Goal: Contribute content: Add original content to the website for others to see

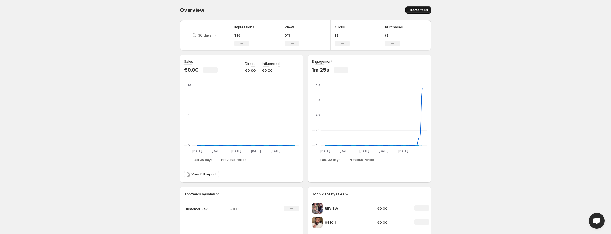
click at [415, 9] on span "Create feed" at bounding box center [418, 10] width 19 height 4
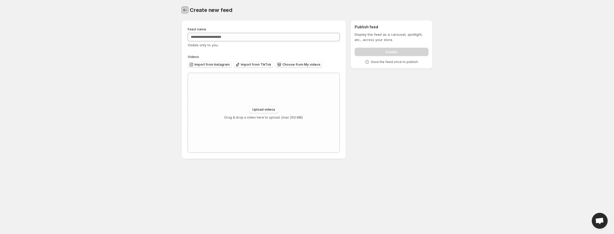
click at [184, 11] on icon "Settings" at bounding box center [184, 9] width 5 height 5
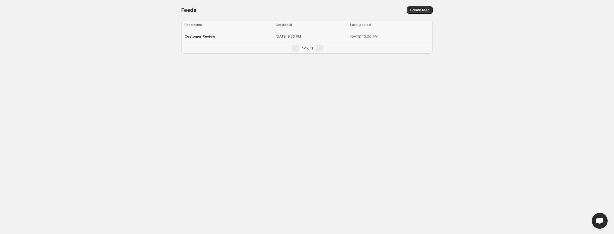
click at [205, 36] on span "Customer Review" at bounding box center [199, 36] width 31 height 4
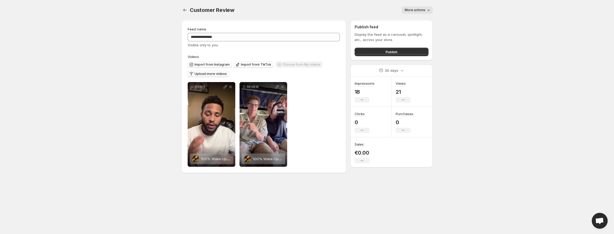
click at [210, 73] on span "Upload more videos" at bounding box center [210, 74] width 32 height 4
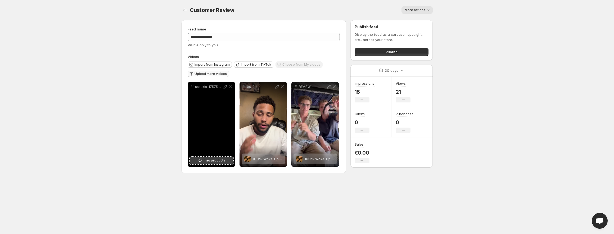
click at [216, 160] on span "Tag products" at bounding box center [214, 160] width 21 height 5
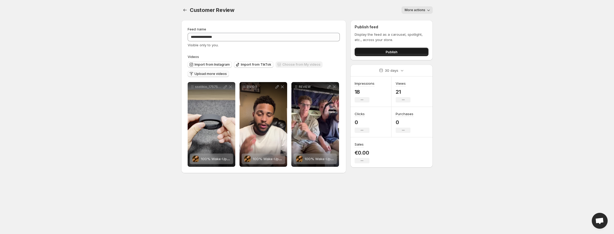
click at [391, 50] on span "Publish" at bounding box center [391, 51] width 12 height 5
click at [386, 54] on span "Publish" at bounding box center [391, 51] width 12 height 5
click at [392, 50] on span "Publish" at bounding box center [391, 51] width 12 height 5
